Goal: Task Accomplishment & Management: Use online tool/utility

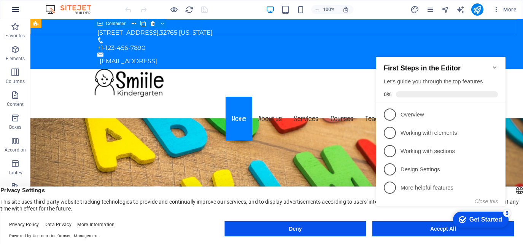
click at [16, 5] on icon "button" at bounding box center [15, 9] width 9 height 9
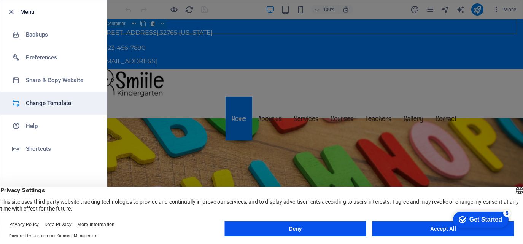
click at [37, 103] on h6 "Change Template" at bounding box center [61, 103] width 70 height 9
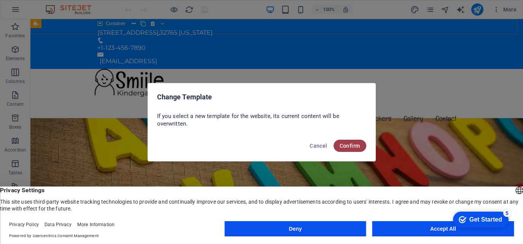
click at [354, 145] on span "Confirm" at bounding box center [350, 146] width 21 height 6
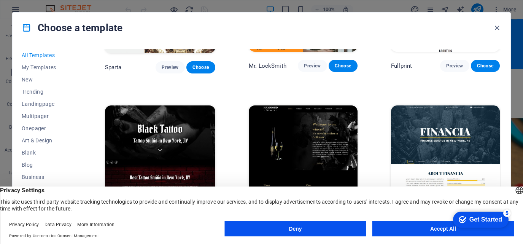
scroll to position [1598, 0]
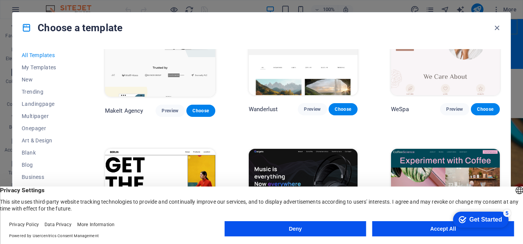
drag, startPoint x: 288, startPoint y: 226, endPoint x: 266, endPoint y: 213, distance: 25.6
click at [288, 226] on button "Deny" at bounding box center [295, 228] width 142 height 15
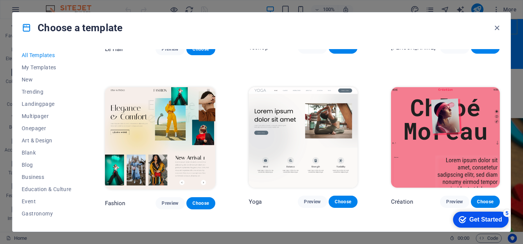
scroll to position [2283, 0]
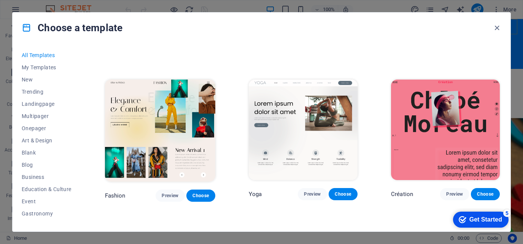
click at [161, 94] on img at bounding box center [160, 131] width 110 height 102
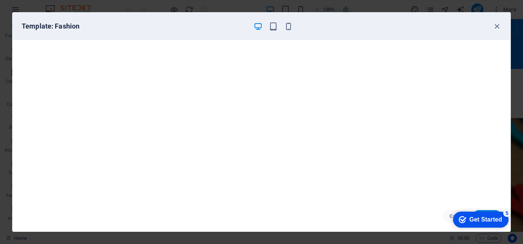
click at [478, 220] on div "Get Started" at bounding box center [486, 219] width 33 height 7
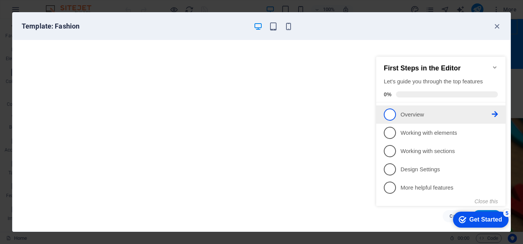
click at [391, 116] on span "1" at bounding box center [390, 114] width 12 height 12
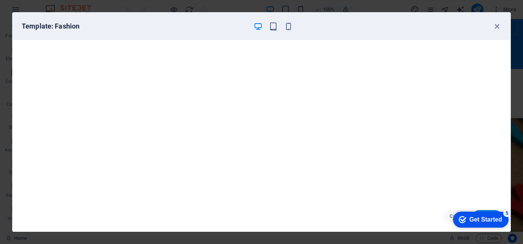
scroll to position [0, 0]
click at [464, 219] on icon "checkmark" at bounding box center [463, 220] width 8 height 8
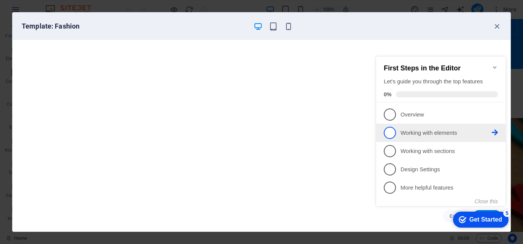
click at [404, 134] on p "Working with elements - incomplete" at bounding box center [446, 133] width 91 height 8
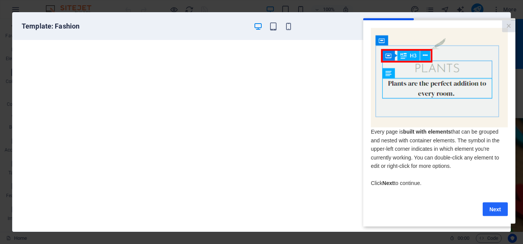
click at [489, 215] on link "Next" at bounding box center [495, 209] width 25 height 14
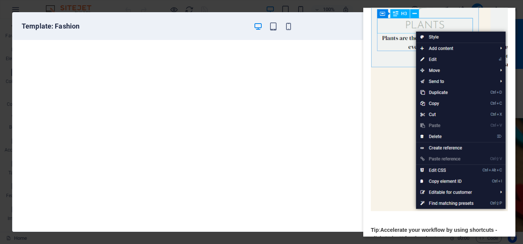
scroll to position [38, 0]
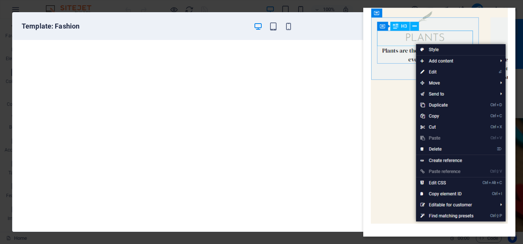
click at [442, 59] on img at bounding box center [439, 116] width 137 height 216
click at [423, 59] on img at bounding box center [439, 116] width 137 height 216
click at [502, 58] on img at bounding box center [439, 116] width 137 height 216
click at [501, 59] on img at bounding box center [439, 116] width 137 height 216
click at [425, 81] on img at bounding box center [439, 116] width 137 height 216
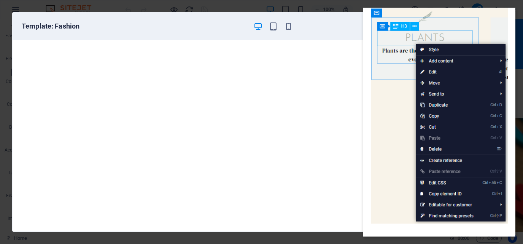
click at [423, 81] on img at bounding box center [439, 116] width 137 height 216
click at [387, 102] on img at bounding box center [439, 116] width 137 height 216
click at [410, 211] on img at bounding box center [439, 116] width 137 height 216
click at [400, 31] on img at bounding box center [439, 116] width 137 height 216
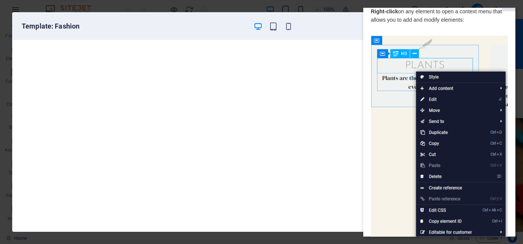
scroll to position [0, 0]
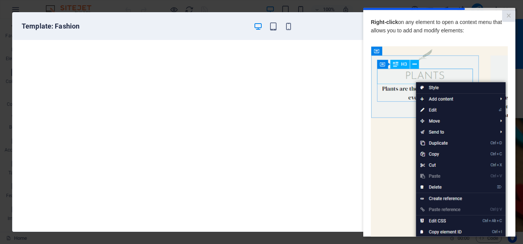
click at [421, 42] on div at bounding box center [439, 43] width 137 height 6
